Goal: Transaction & Acquisition: Purchase product/service

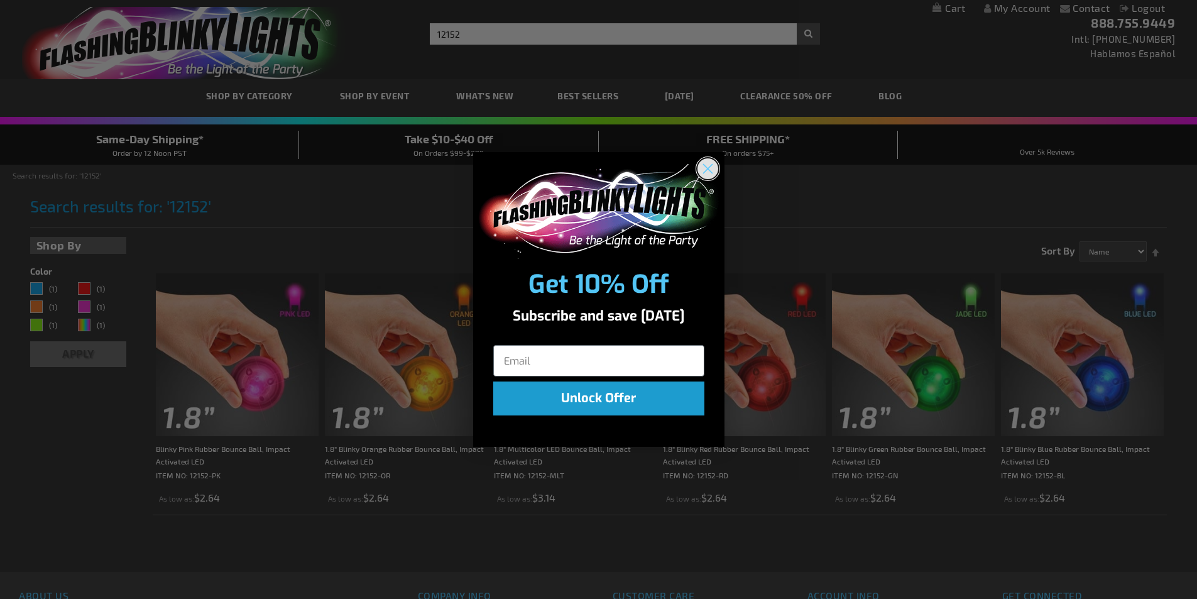
click at [701, 171] on circle "Close dialog" at bounding box center [707, 168] width 21 height 21
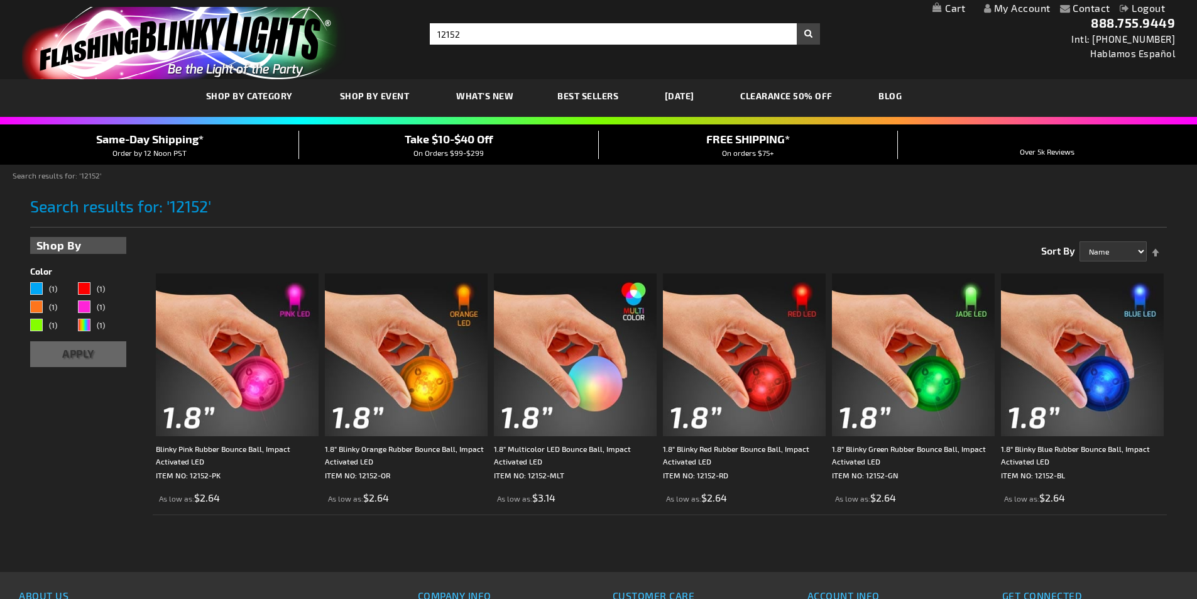
click at [249, 30] on img "store logo" at bounding box center [184, 43] width 324 height 72
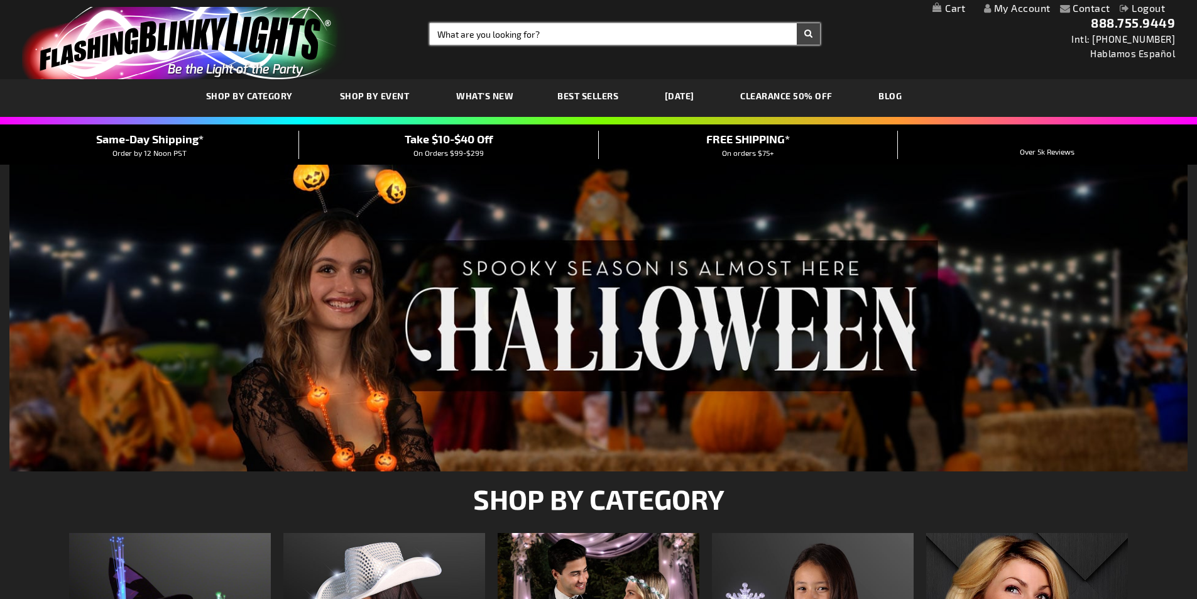
click at [535, 36] on input "Search" at bounding box center [625, 33] width 390 height 21
type input "prog fan"
click at [797, 23] on button "Search" at bounding box center [808, 33] width 23 height 21
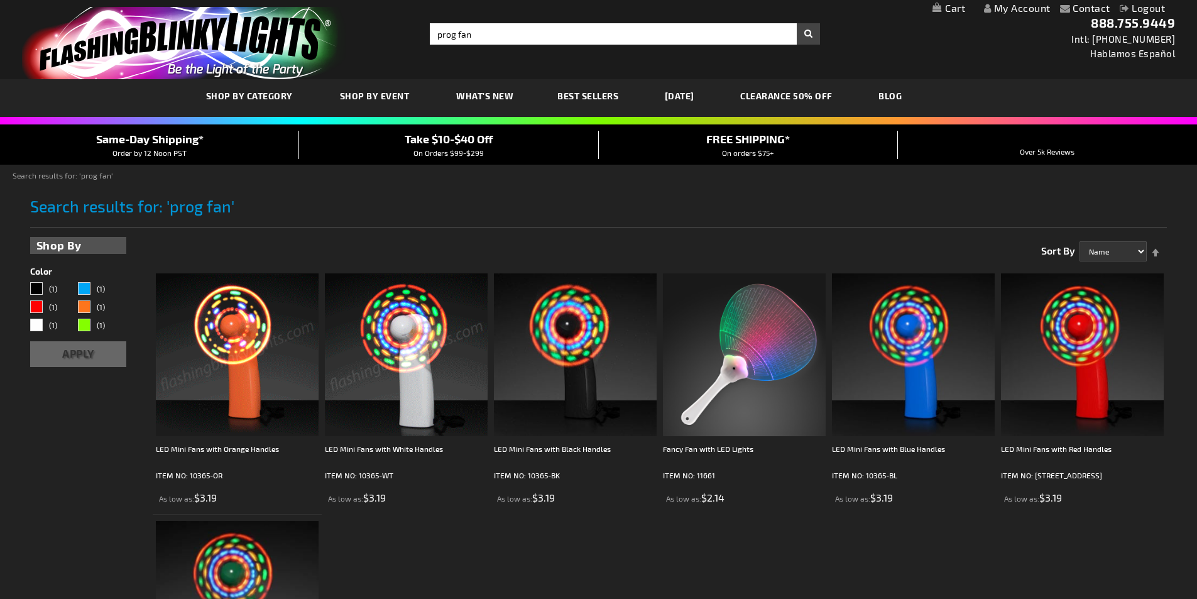
click at [420, 373] on img at bounding box center [406, 354] width 163 height 163
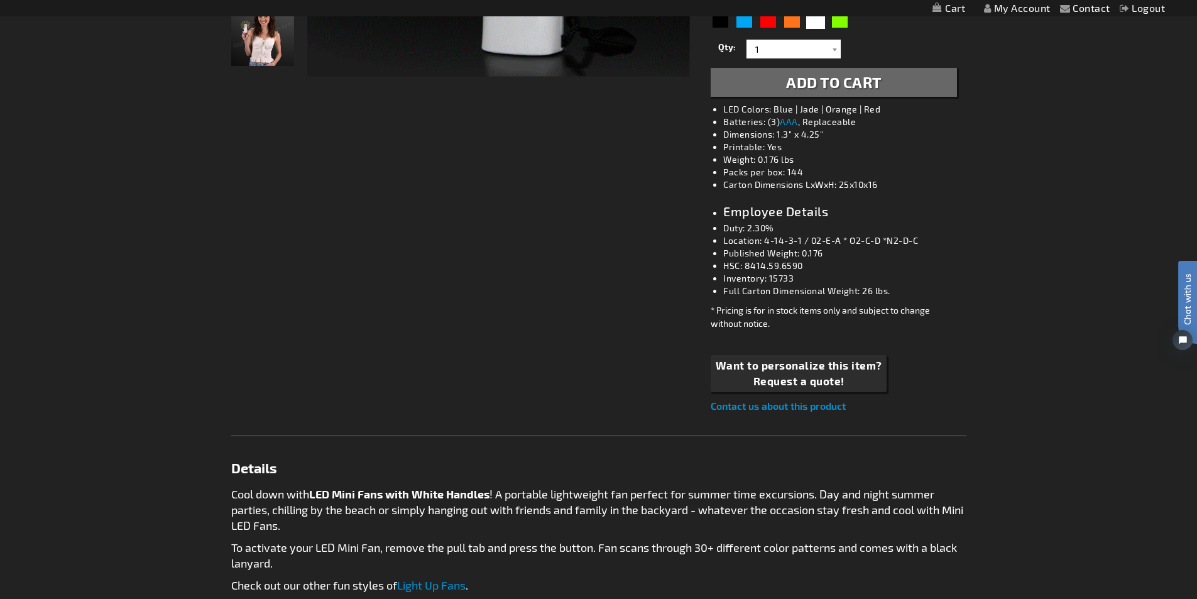
click at [253, 45] on img "Woman displaying White Light Up LED Mini Fan" at bounding box center [262, 34] width 63 height 63
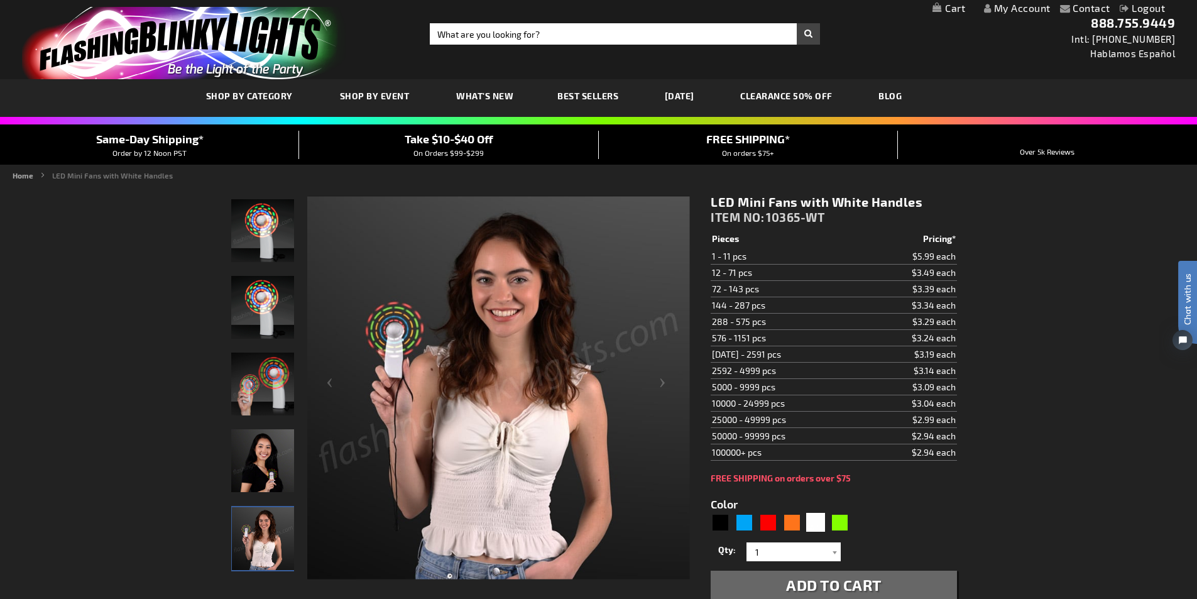
click at [133, 37] on img "store logo" at bounding box center [184, 43] width 324 height 72
